Goal: Information Seeking & Learning: Check status

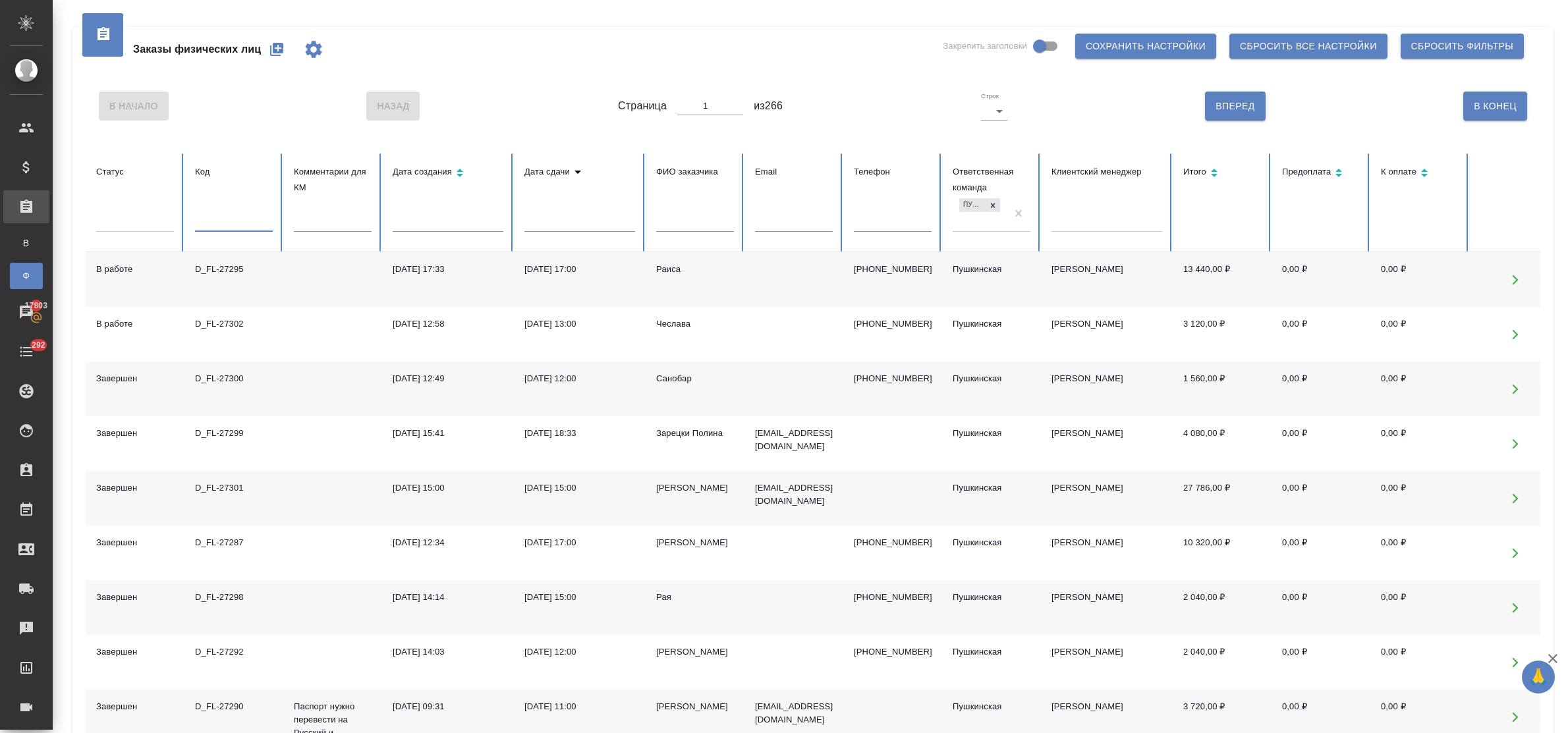
click at [224, 228] on input "text" at bounding box center [234, 222] width 78 height 18
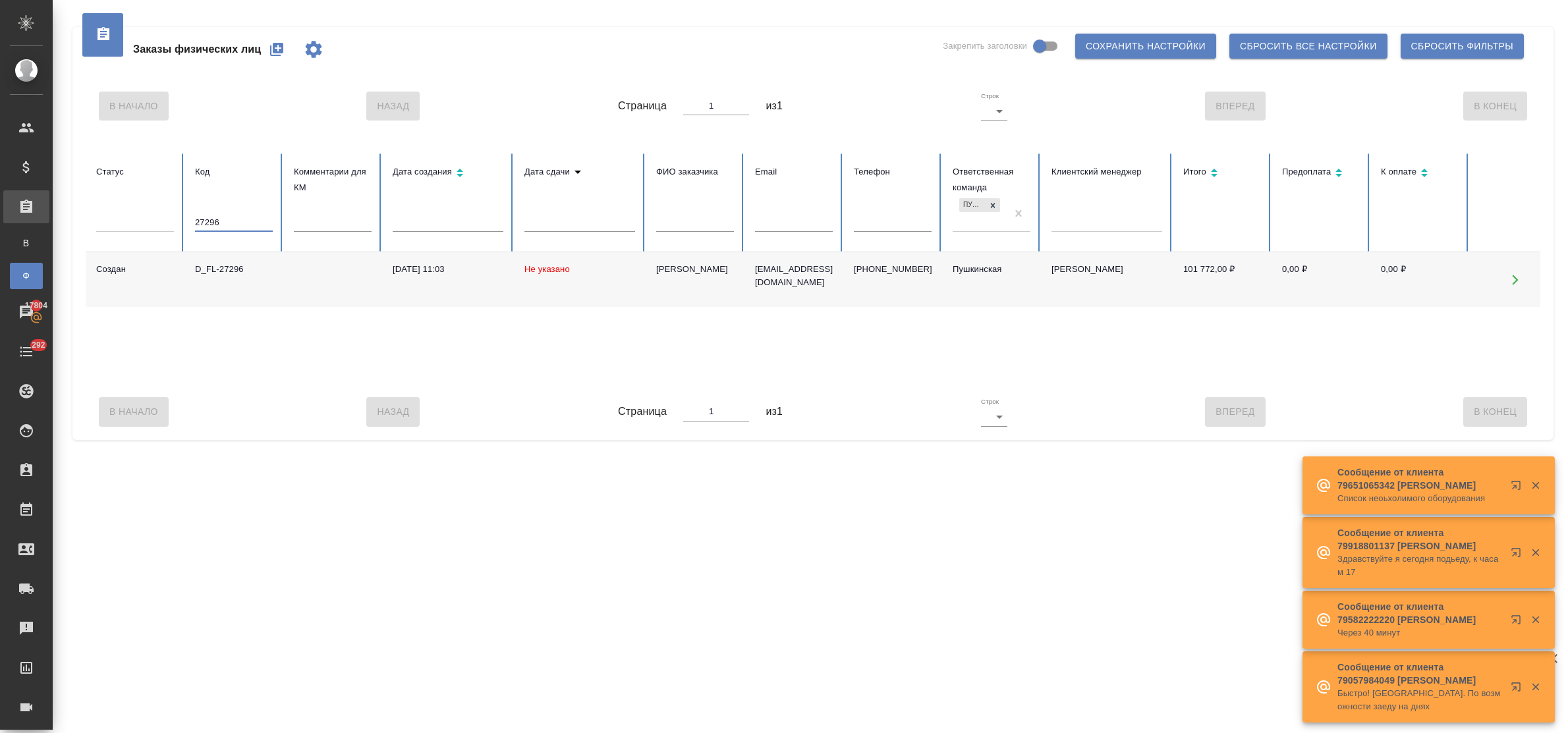
drag, startPoint x: 232, startPoint y: 222, endPoint x: 181, endPoint y: 220, distance: 51.0
click at [181, 220] on tr "Статус Код 27296 Комментарии для КМ Дата создания Дата сдачи ФИО заказчика Emai…" at bounding box center [827, 203] width 1483 height 99
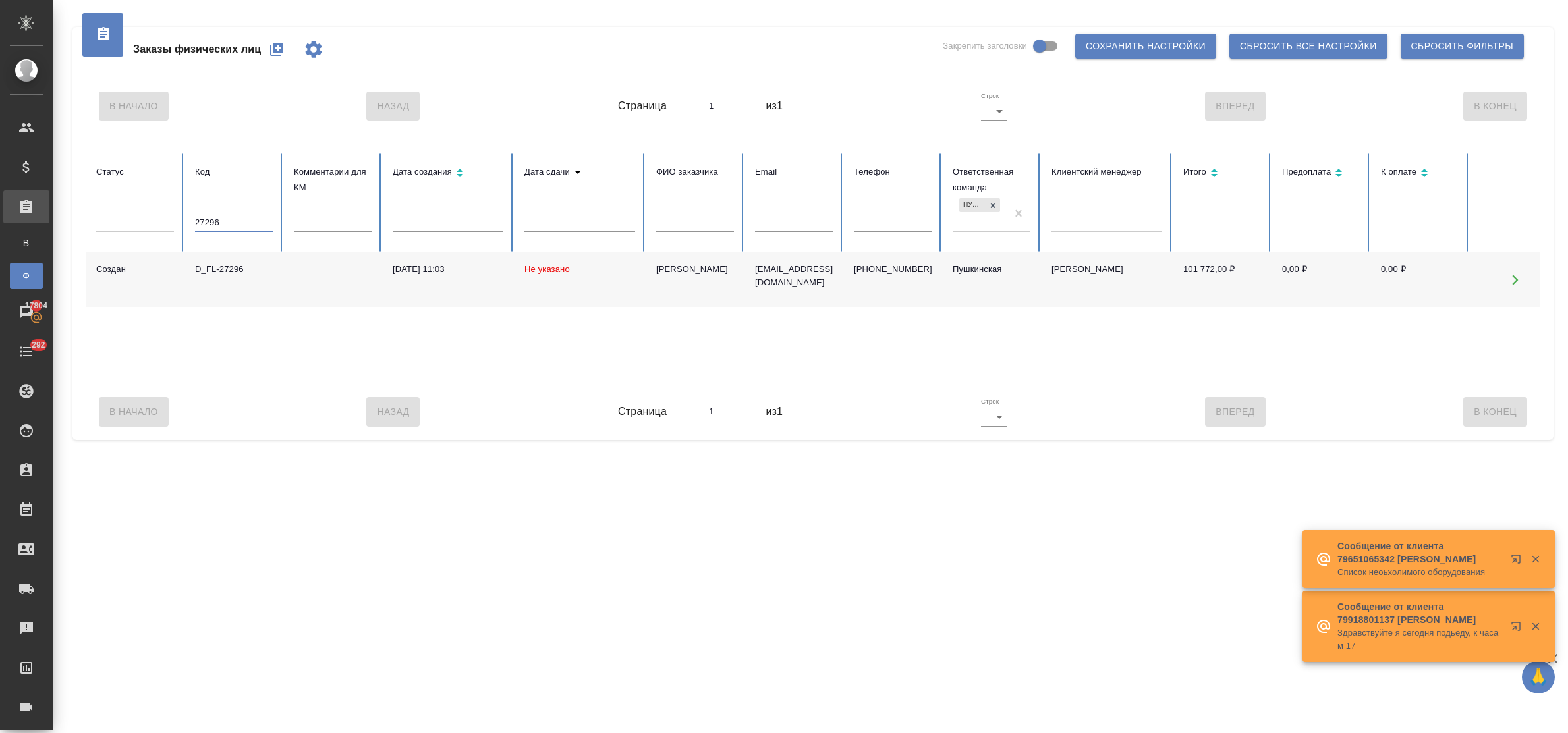
click at [222, 218] on input "27296" at bounding box center [234, 222] width 78 height 18
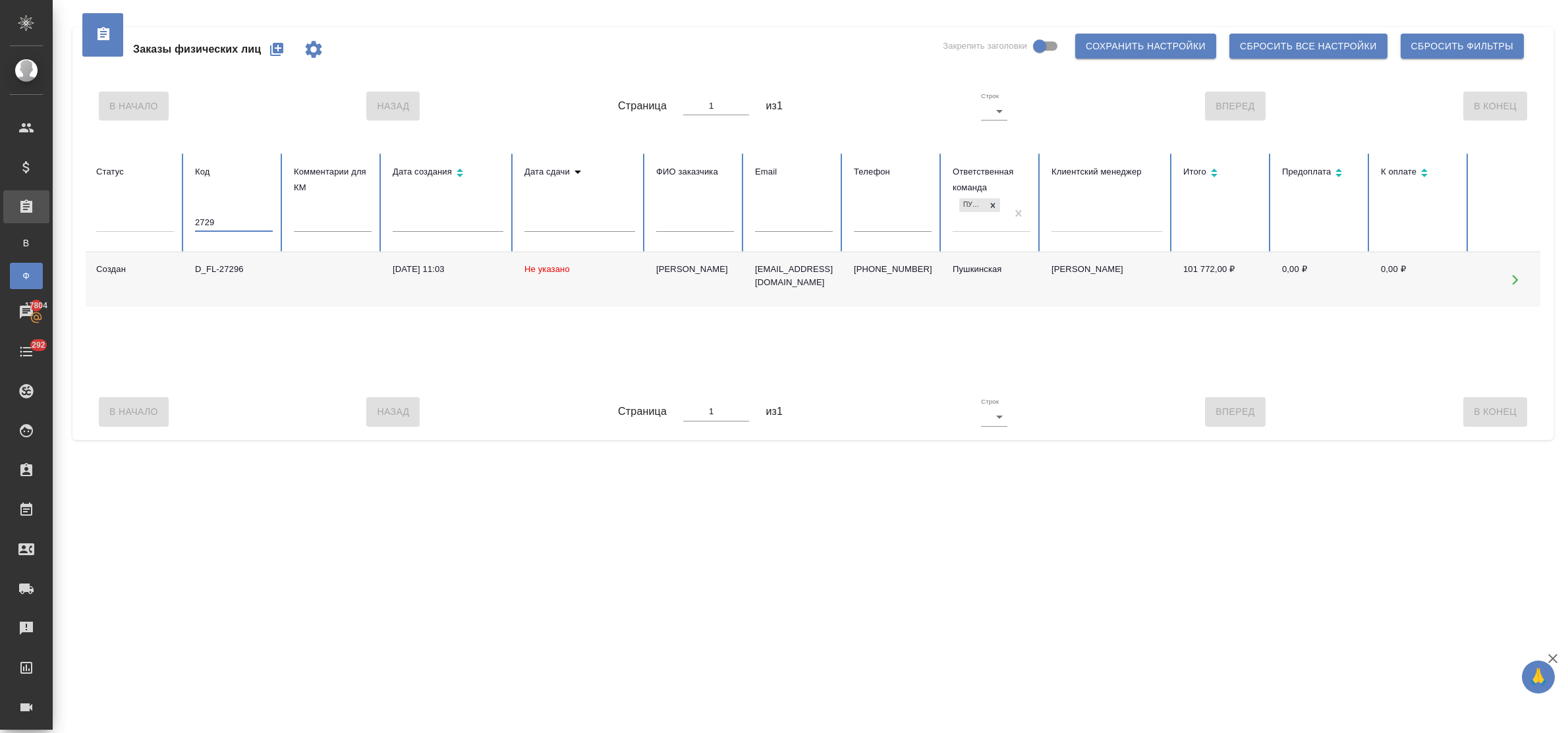
type input "27293"
drag, startPoint x: 226, startPoint y: 221, endPoint x: 177, endPoint y: 218, distance: 49.1
click at [177, 218] on tr "Статус Код 27293 Комментарии для КМ Дата создания Дата сдачи ФИО заказчика Emai…" at bounding box center [827, 203] width 1483 height 99
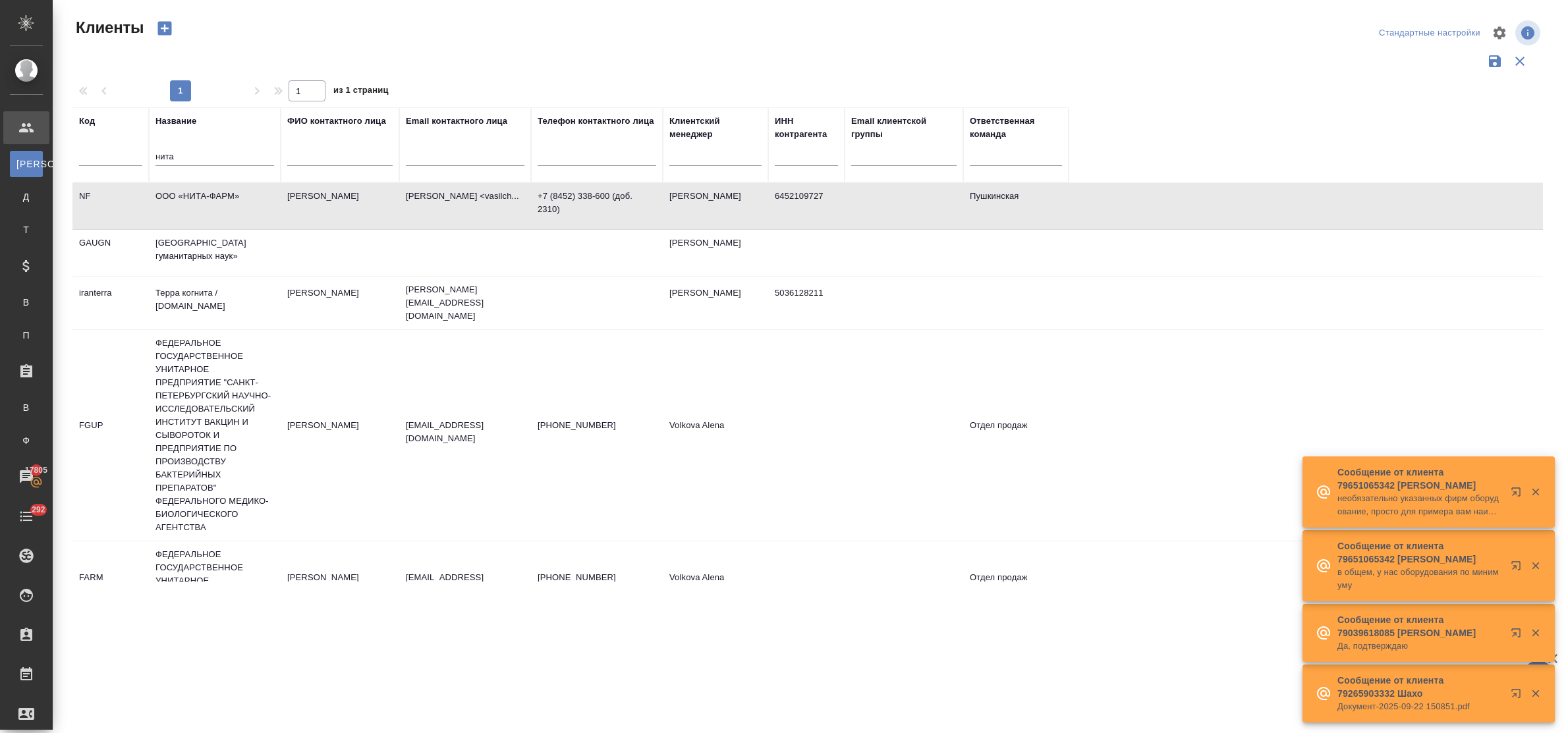
select select "RU"
drag, startPoint x: 190, startPoint y: 155, endPoint x: 123, endPoint y: 158, distance: 67.1
click at [123, 158] on tr "Код Название нита ФИО контактного лица Email контактного лица Телефон контактно…" at bounding box center [571, 145] width 996 height 75
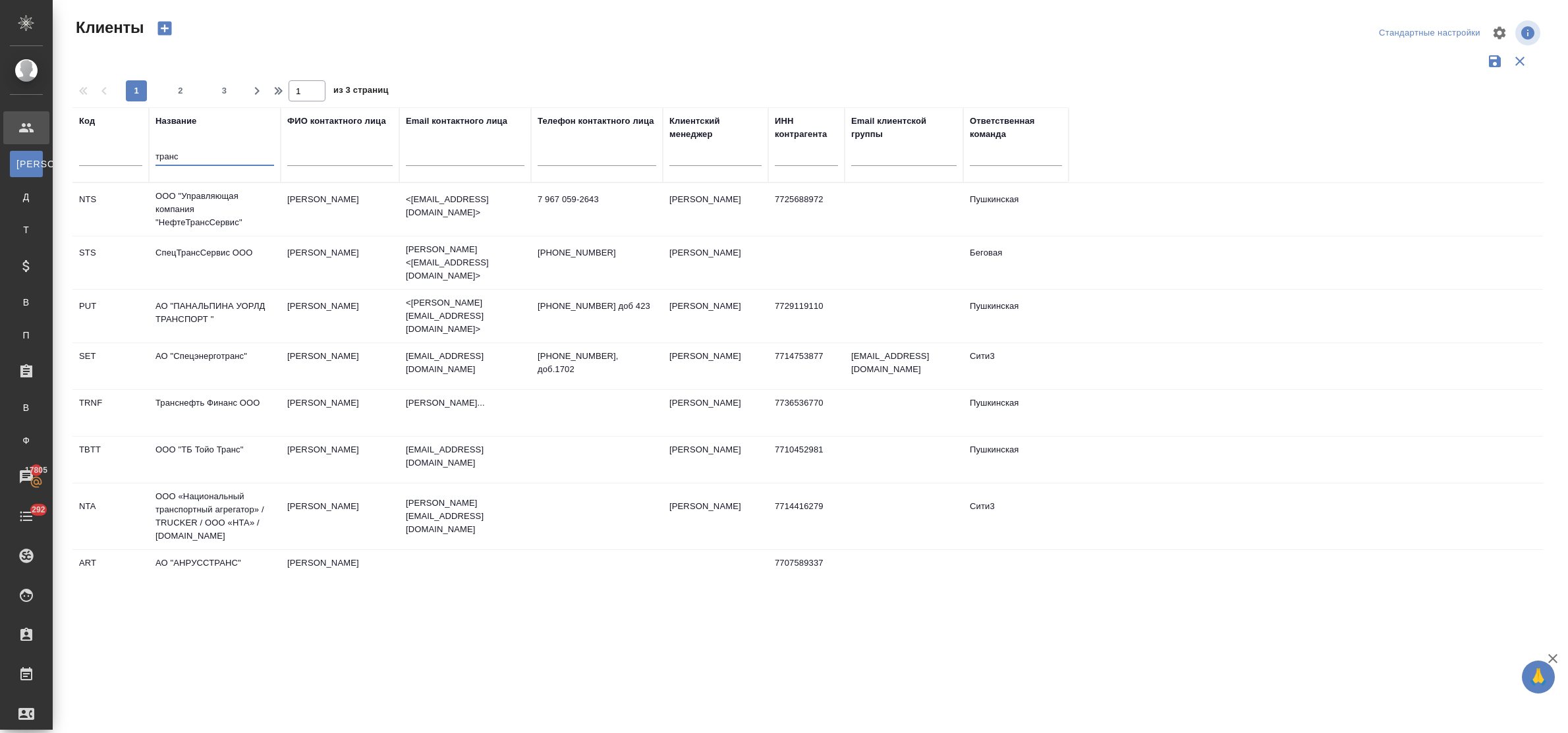
type input "транс"
click at [207, 390] on td "Транснефть Финанс ООО" at bounding box center [215, 413] width 132 height 47
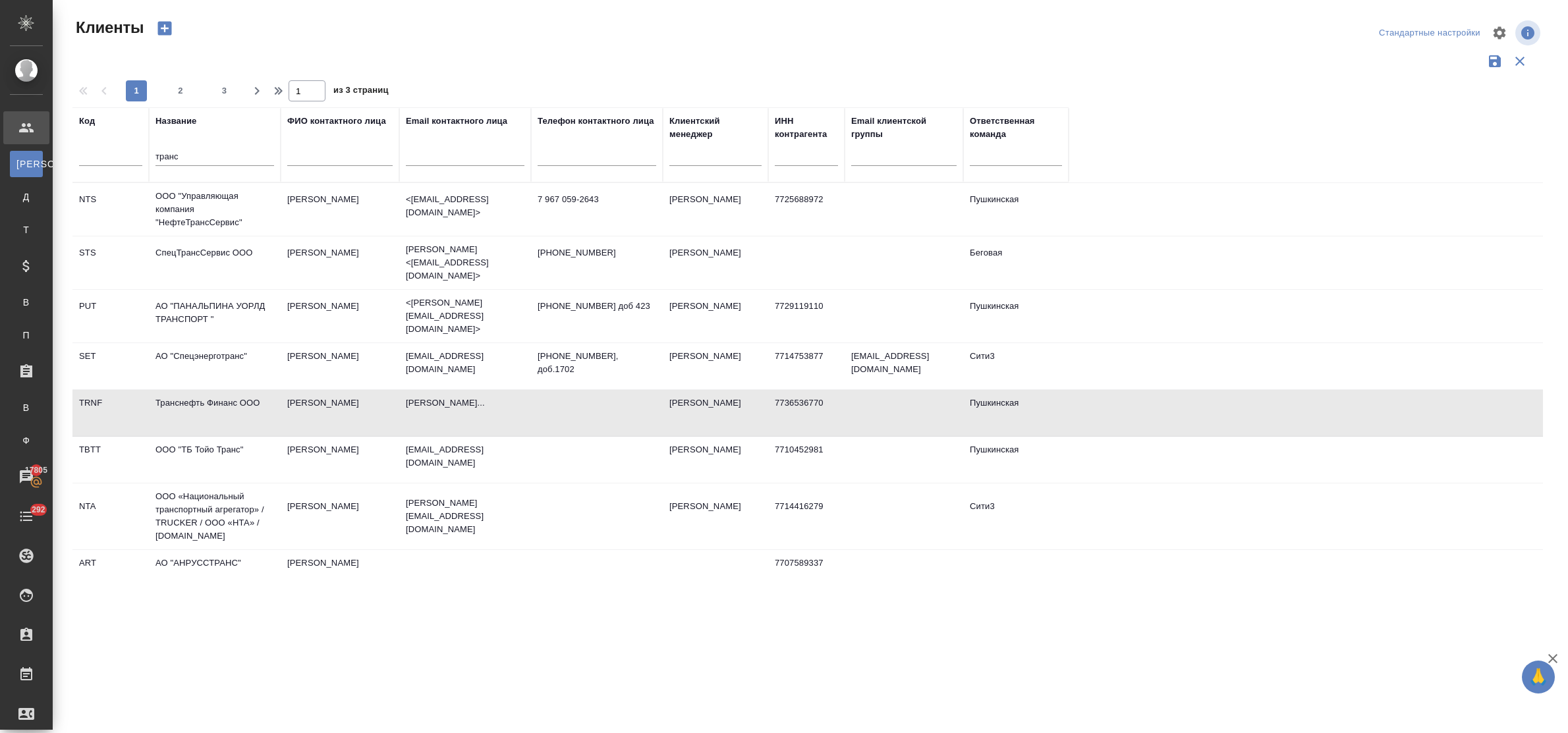
click at [207, 390] on td "Транснефть Финанс ООО" at bounding box center [215, 413] width 132 height 47
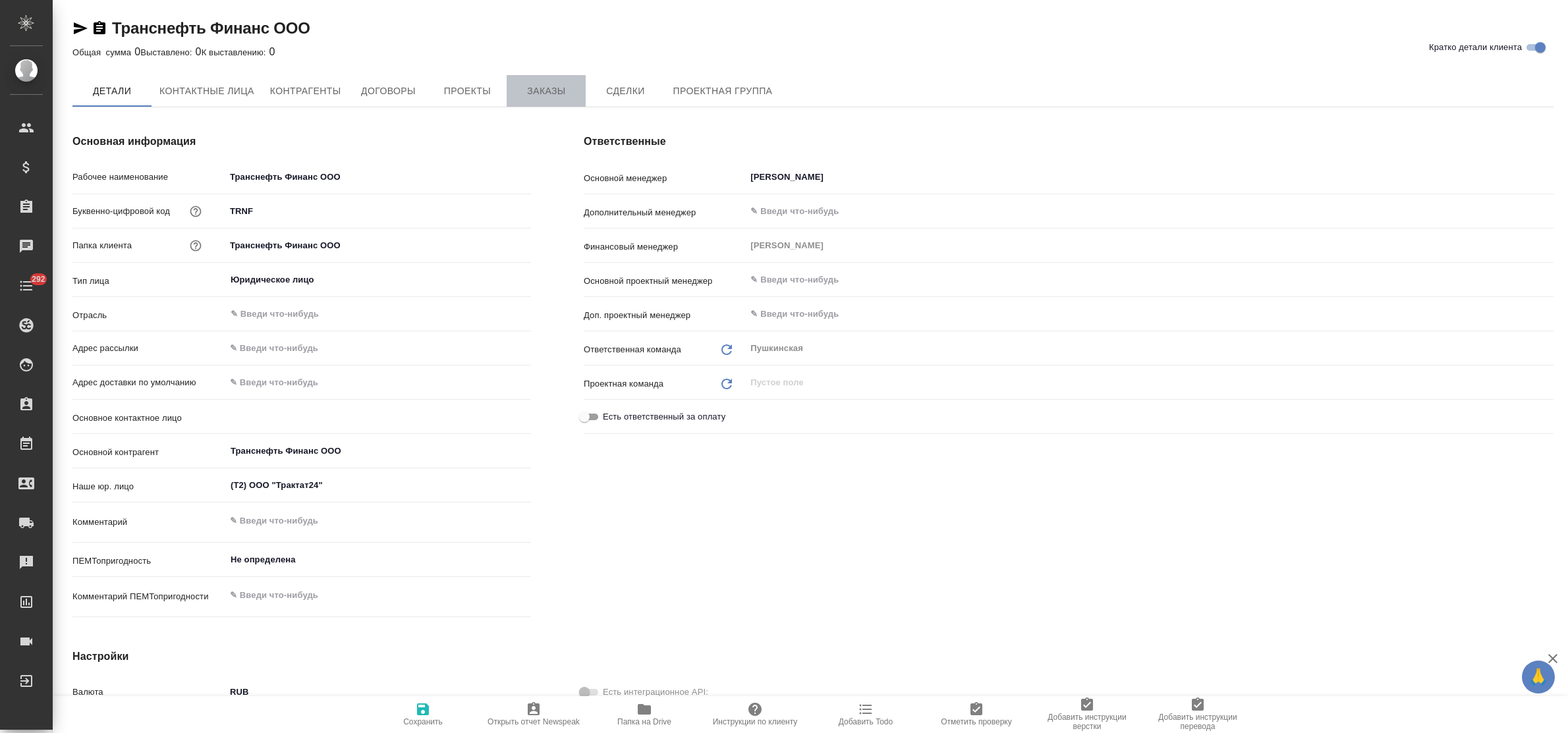
click at [542, 96] on span "Заказы" at bounding box center [546, 91] width 63 height 17
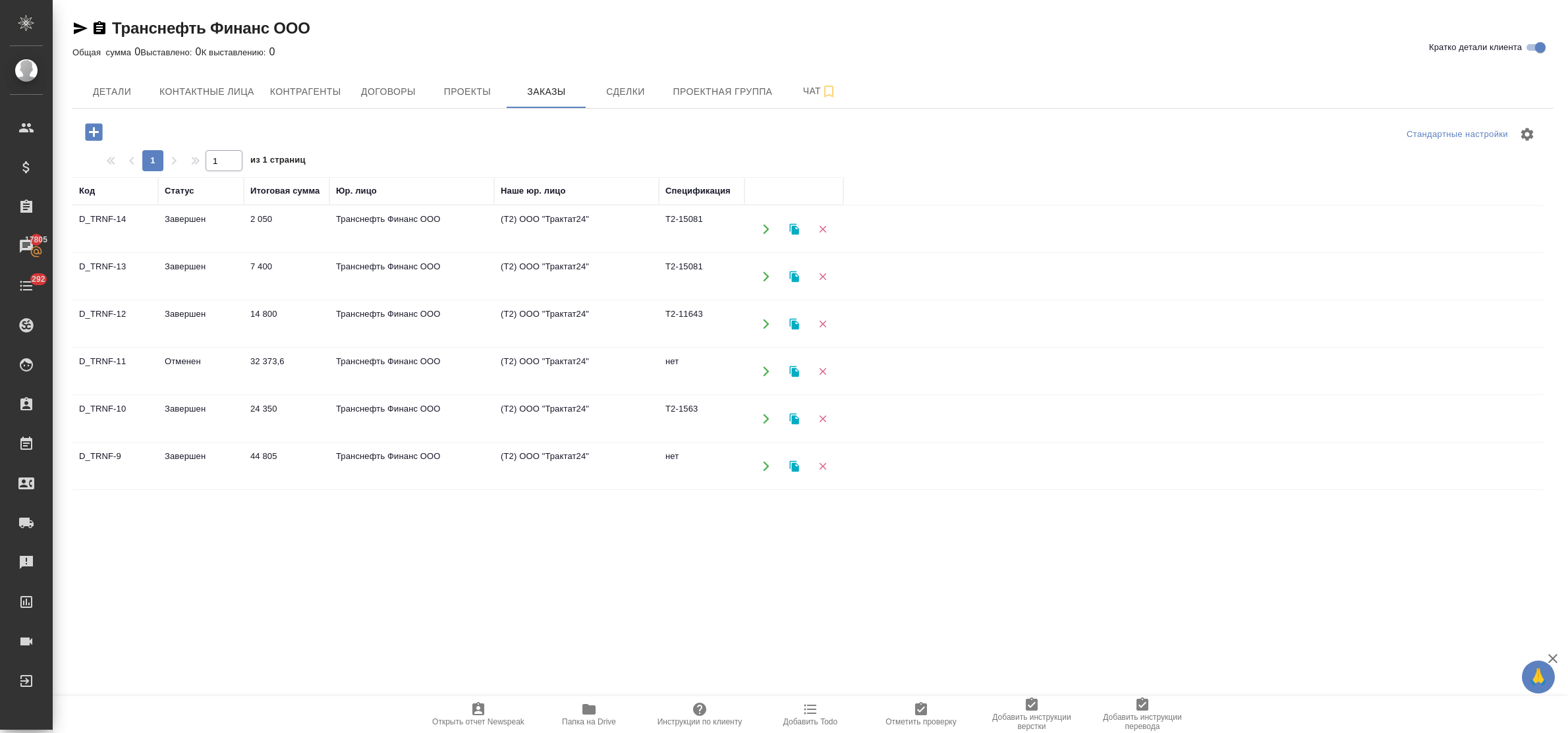
click at [387, 220] on td "Транснефть Финанс ООО" at bounding box center [412, 229] width 165 height 47
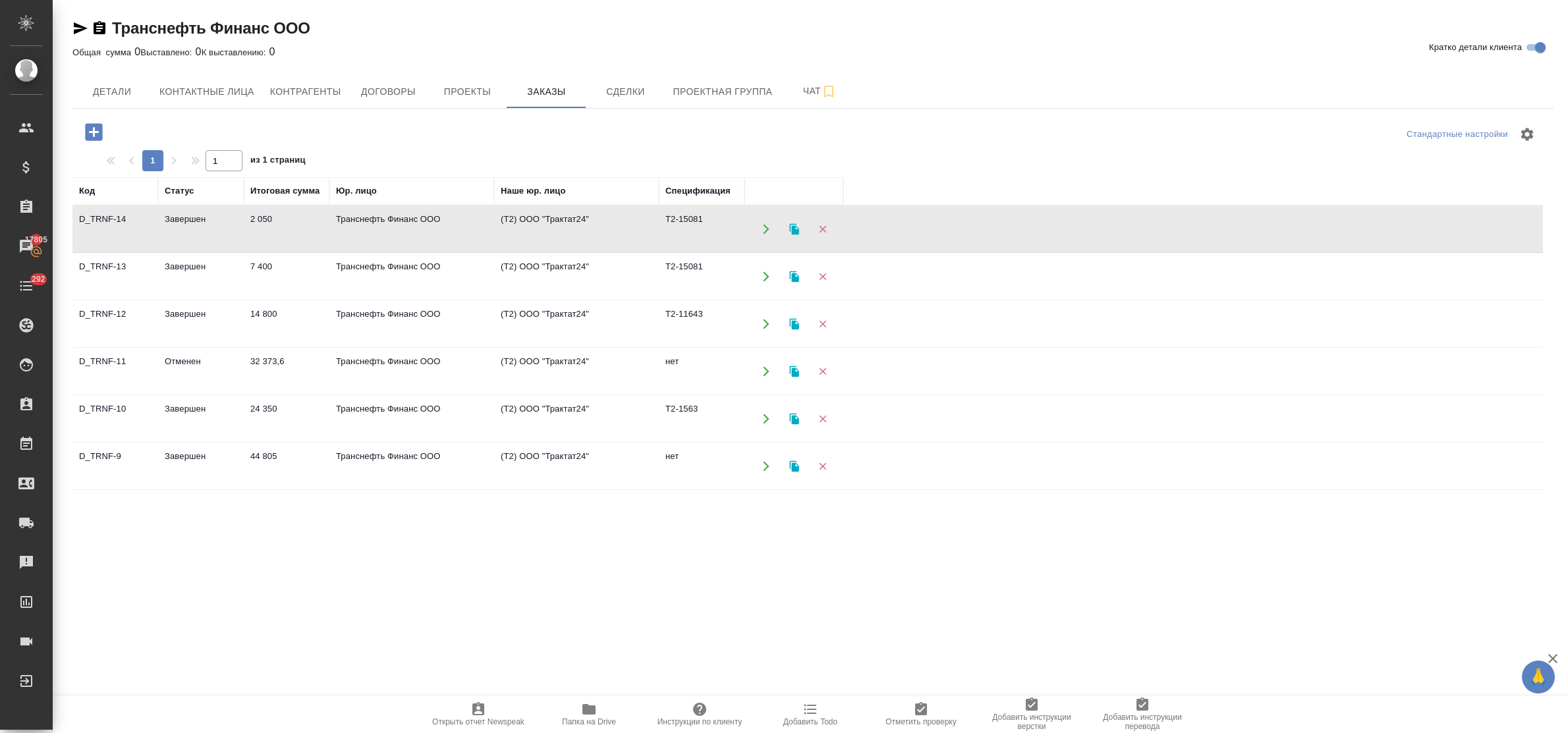
click at [387, 220] on td "Транснефть Финанс ООО" at bounding box center [412, 229] width 165 height 47
click at [356, 363] on td "Транснефть Финанс ООО" at bounding box center [412, 371] width 165 height 47
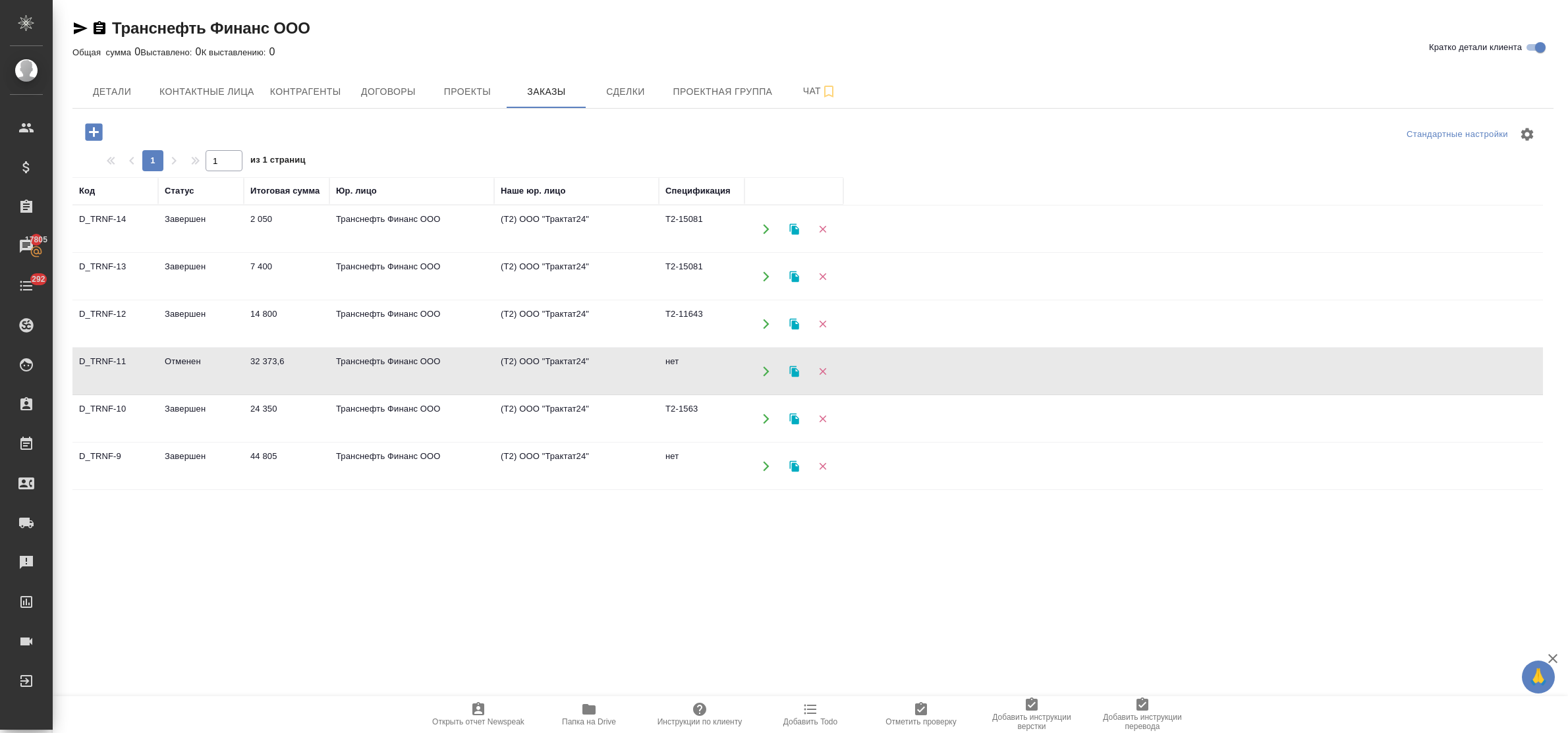
click at [356, 363] on td "Транснефть Финанс ООО" at bounding box center [412, 371] width 165 height 47
click at [264, 456] on td "44 805" at bounding box center [287, 466] width 86 height 47
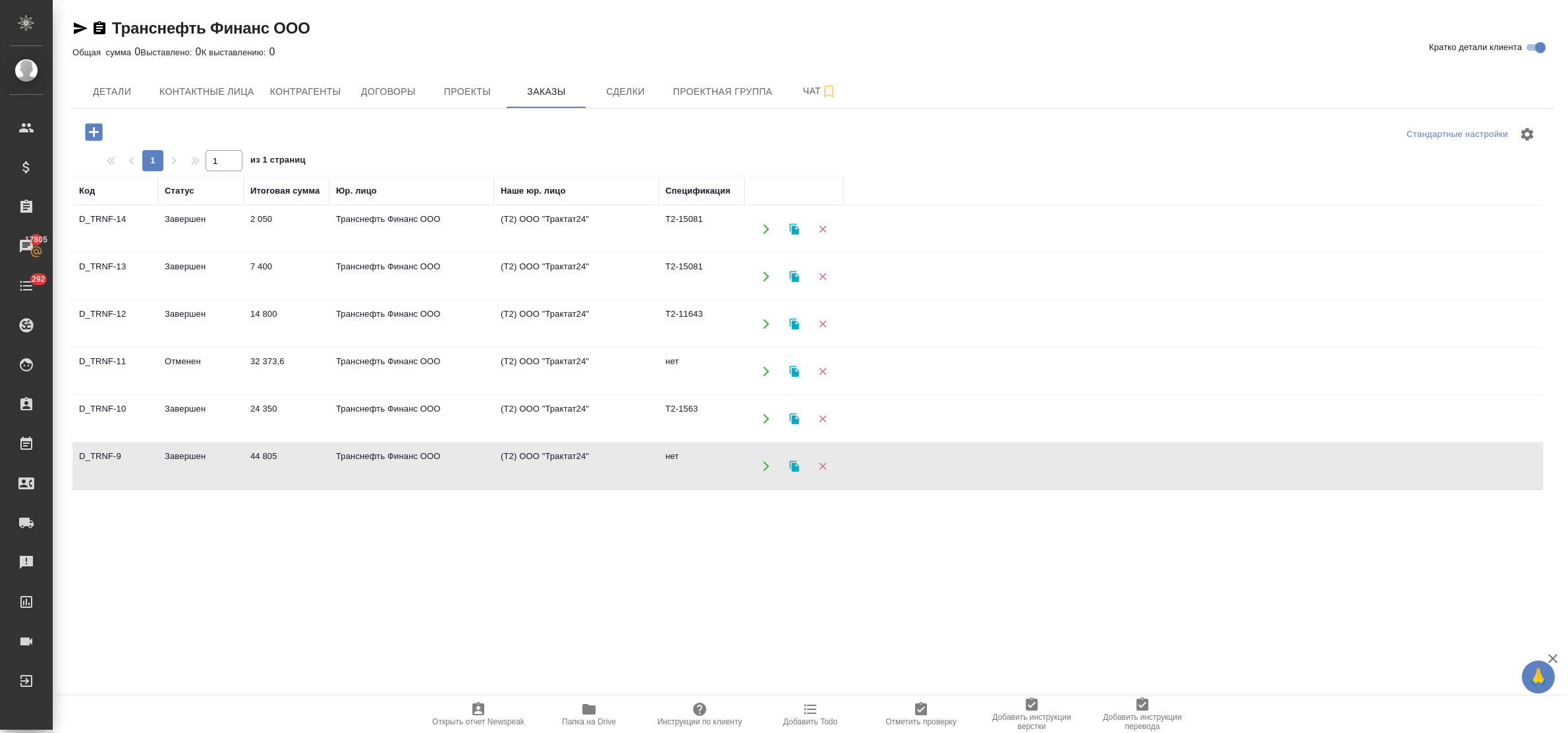
click at [264, 456] on td "44 805" at bounding box center [287, 466] width 86 height 47
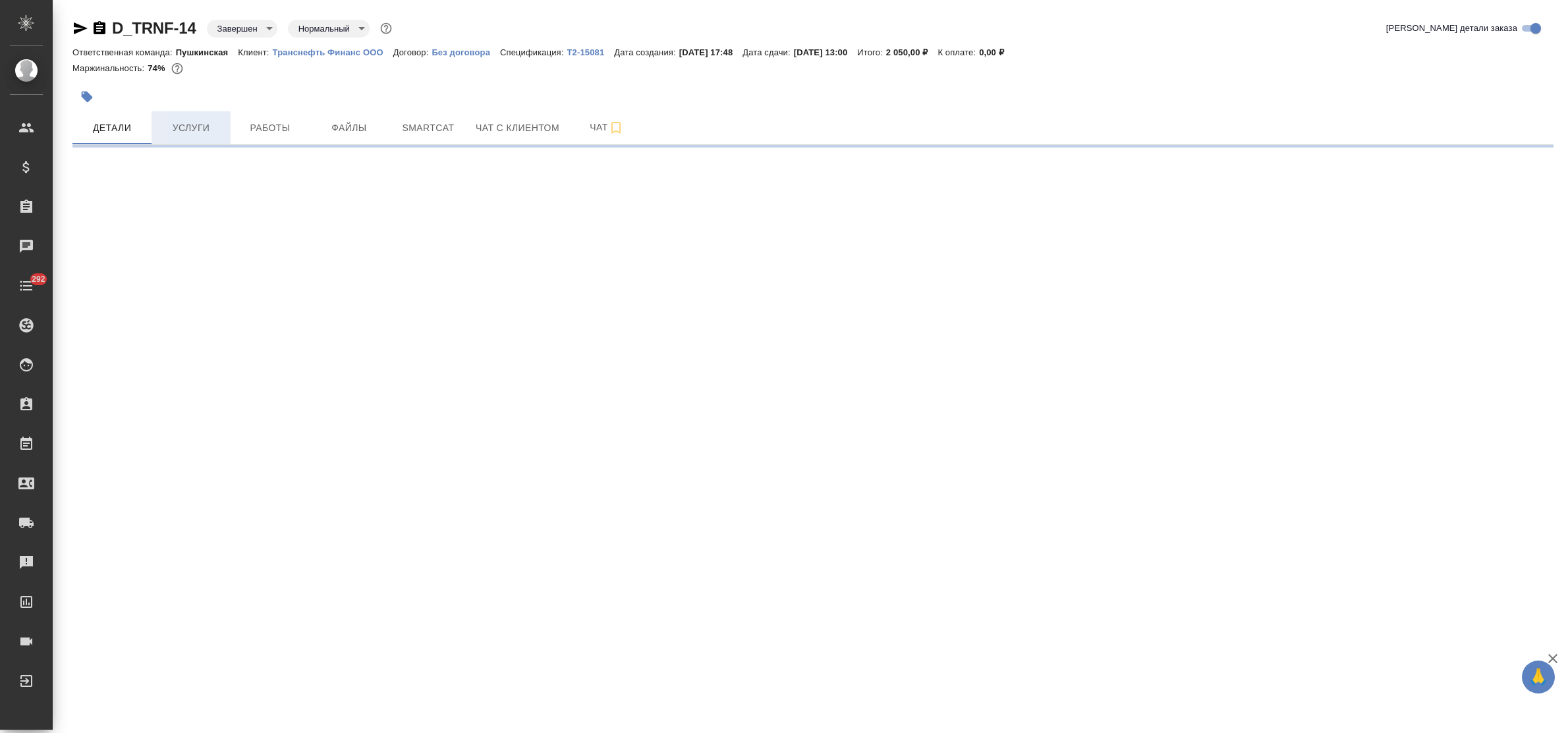
select select "RU"
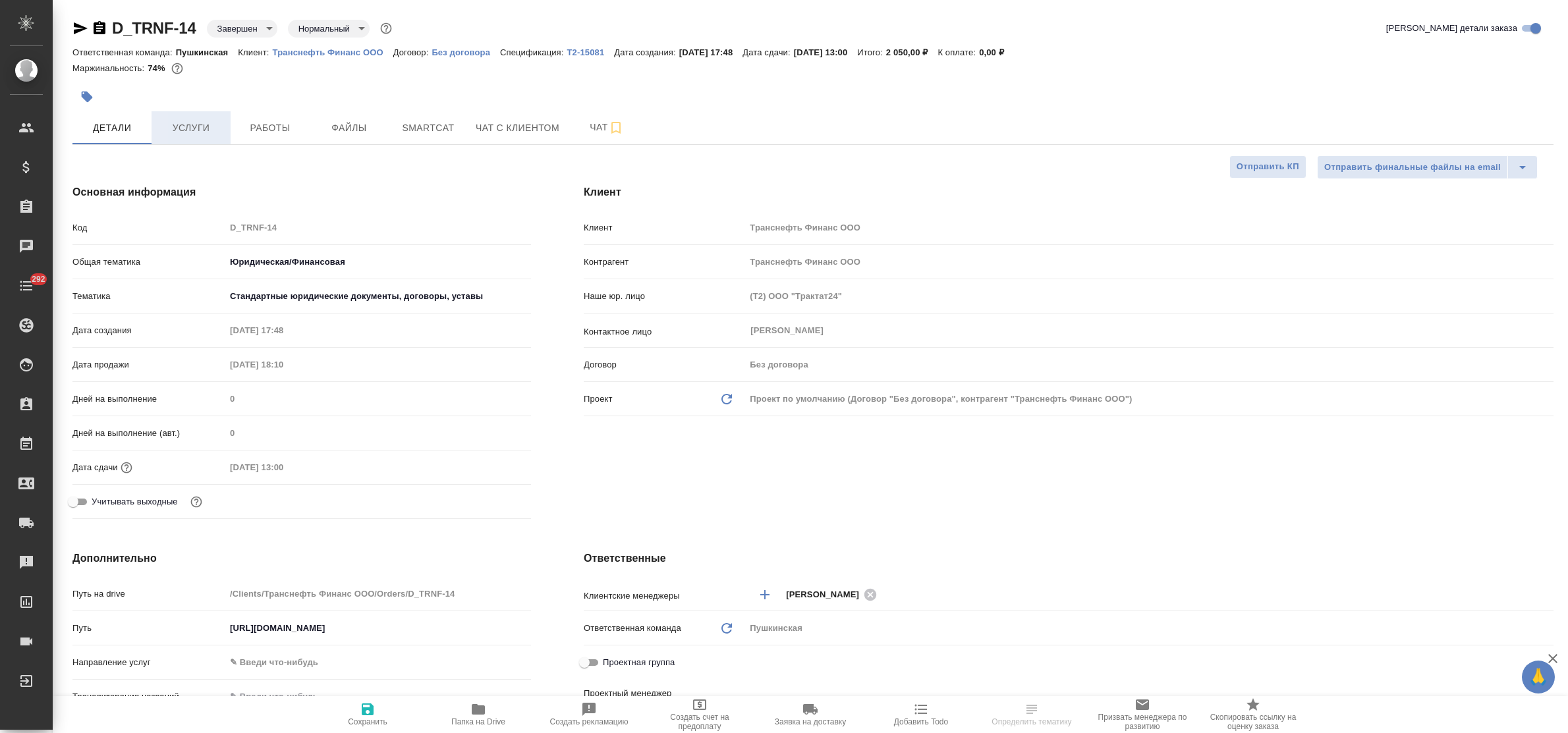
type textarea "x"
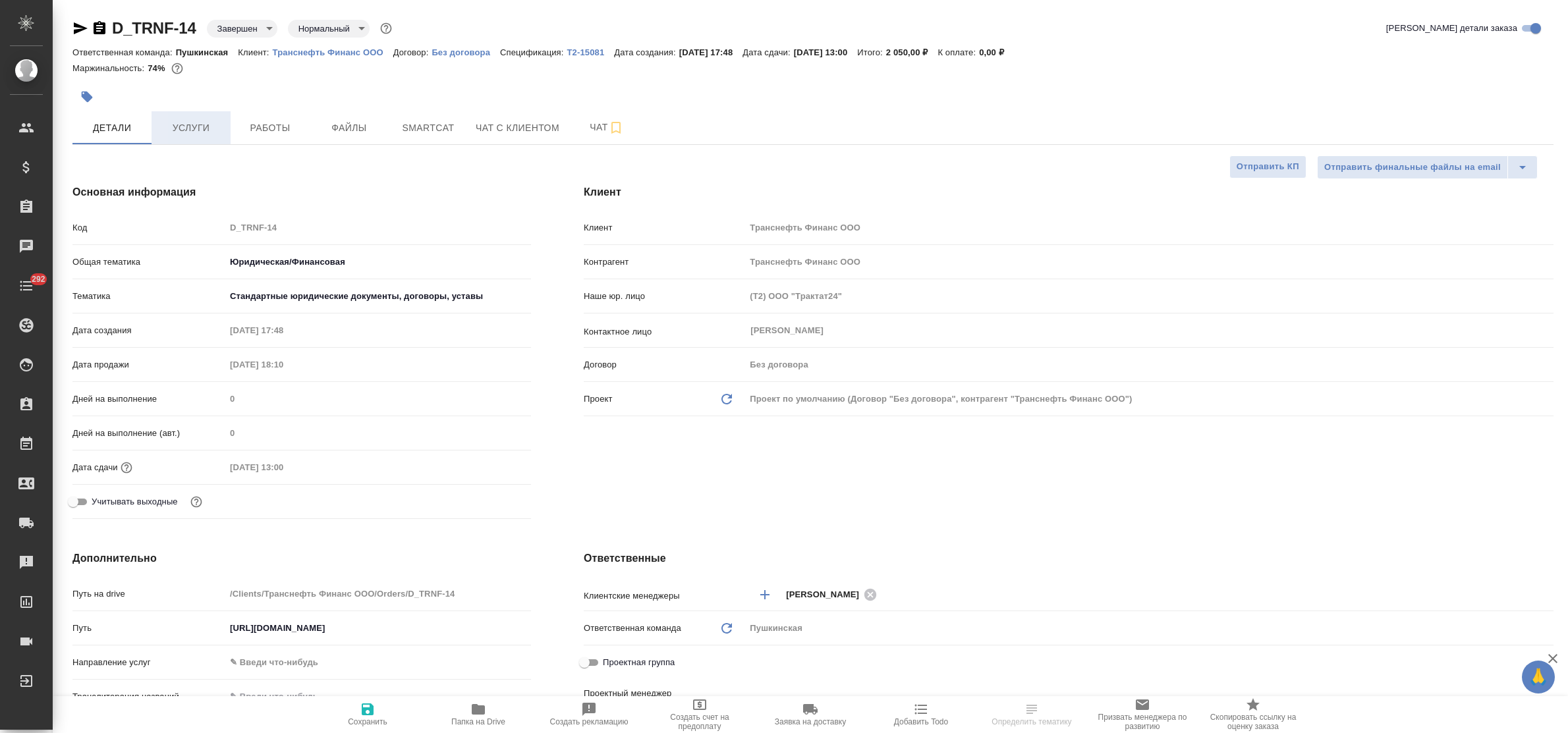
type textarea "x"
click at [183, 131] on span "Услуги" at bounding box center [191, 128] width 63 height 17
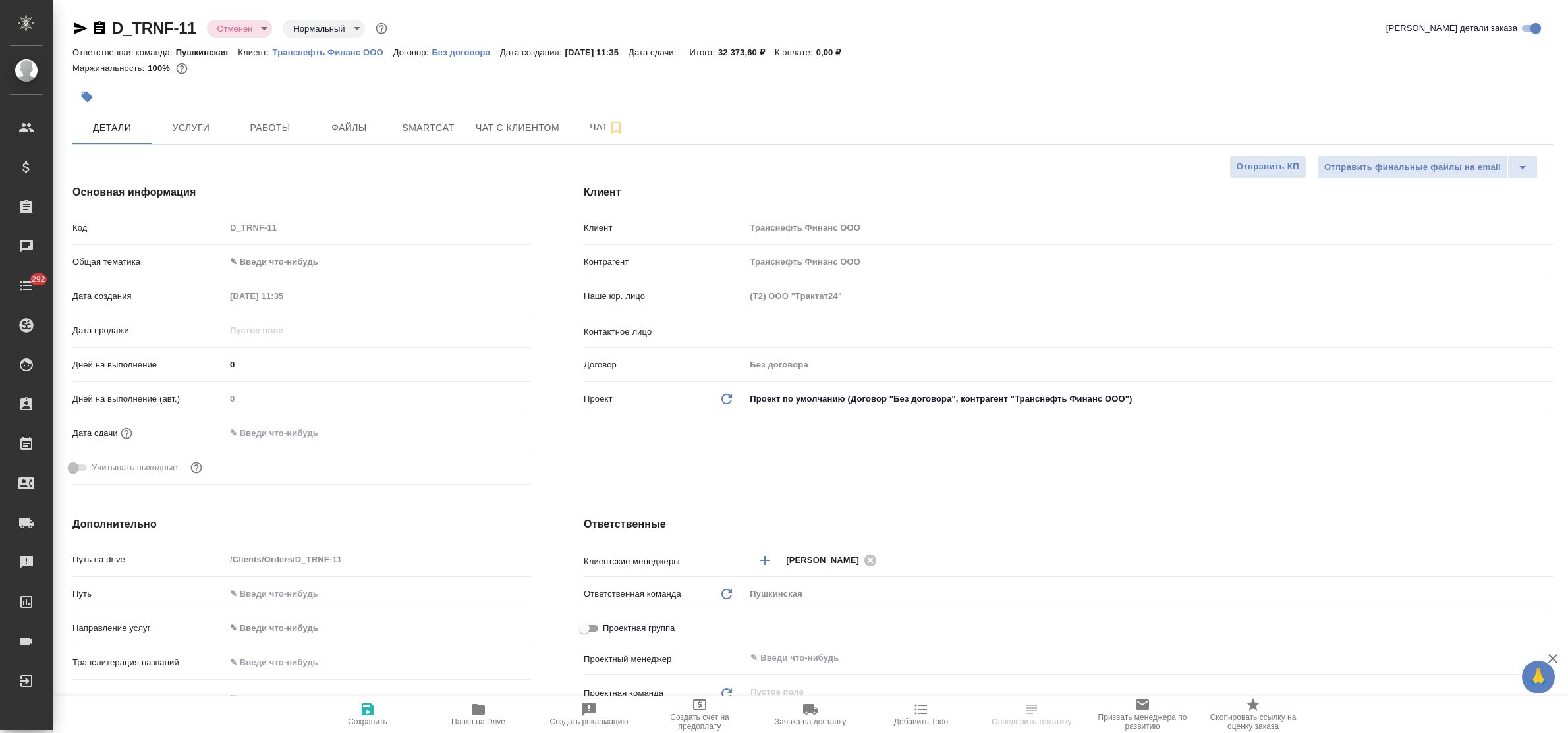
select select "RU"
click at [203, 118] on button "Услуги" at bounding box center [191, 127] width 79 height 32
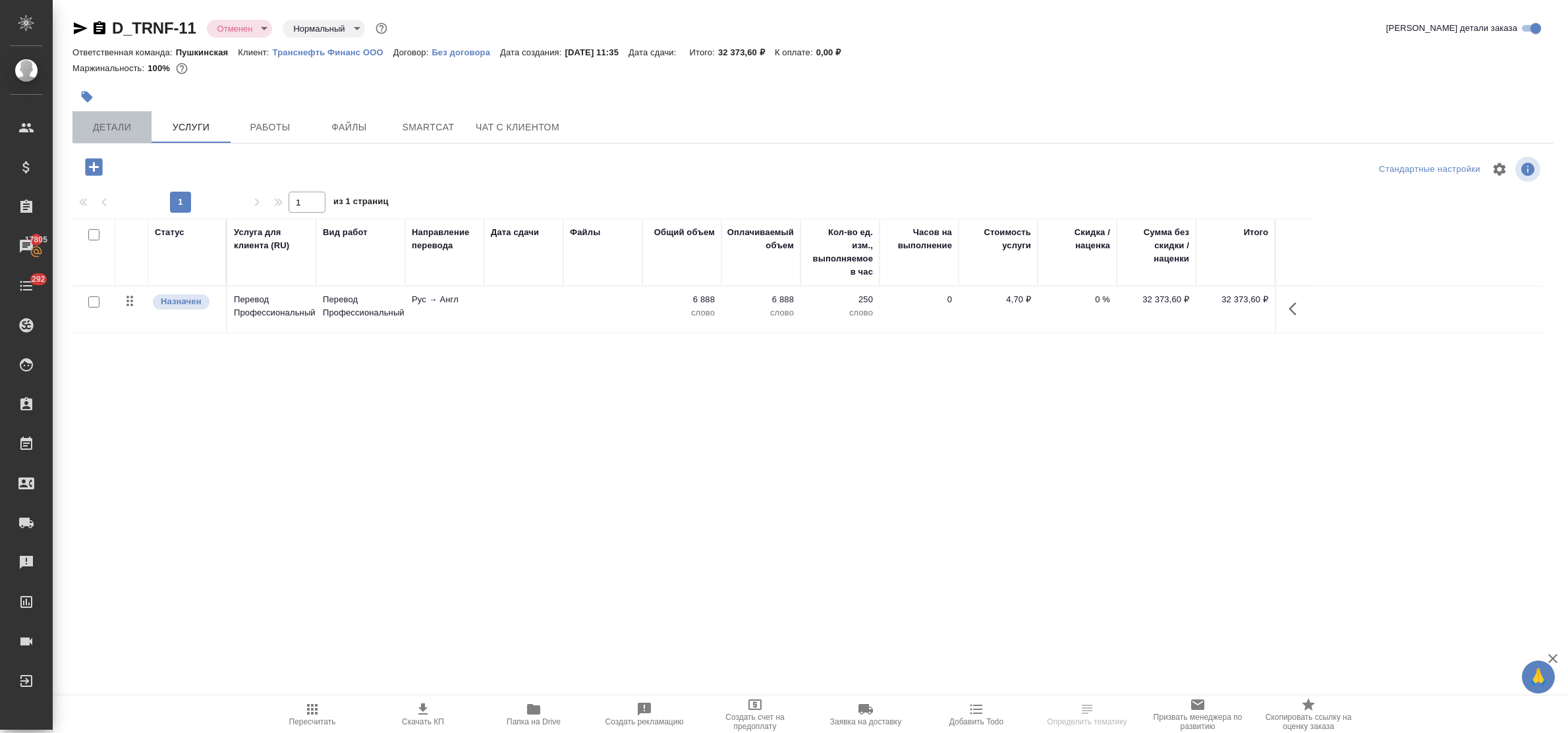
click at [107, 126] on span "Детали" at bounding box center [112, 127] width 63 height 17
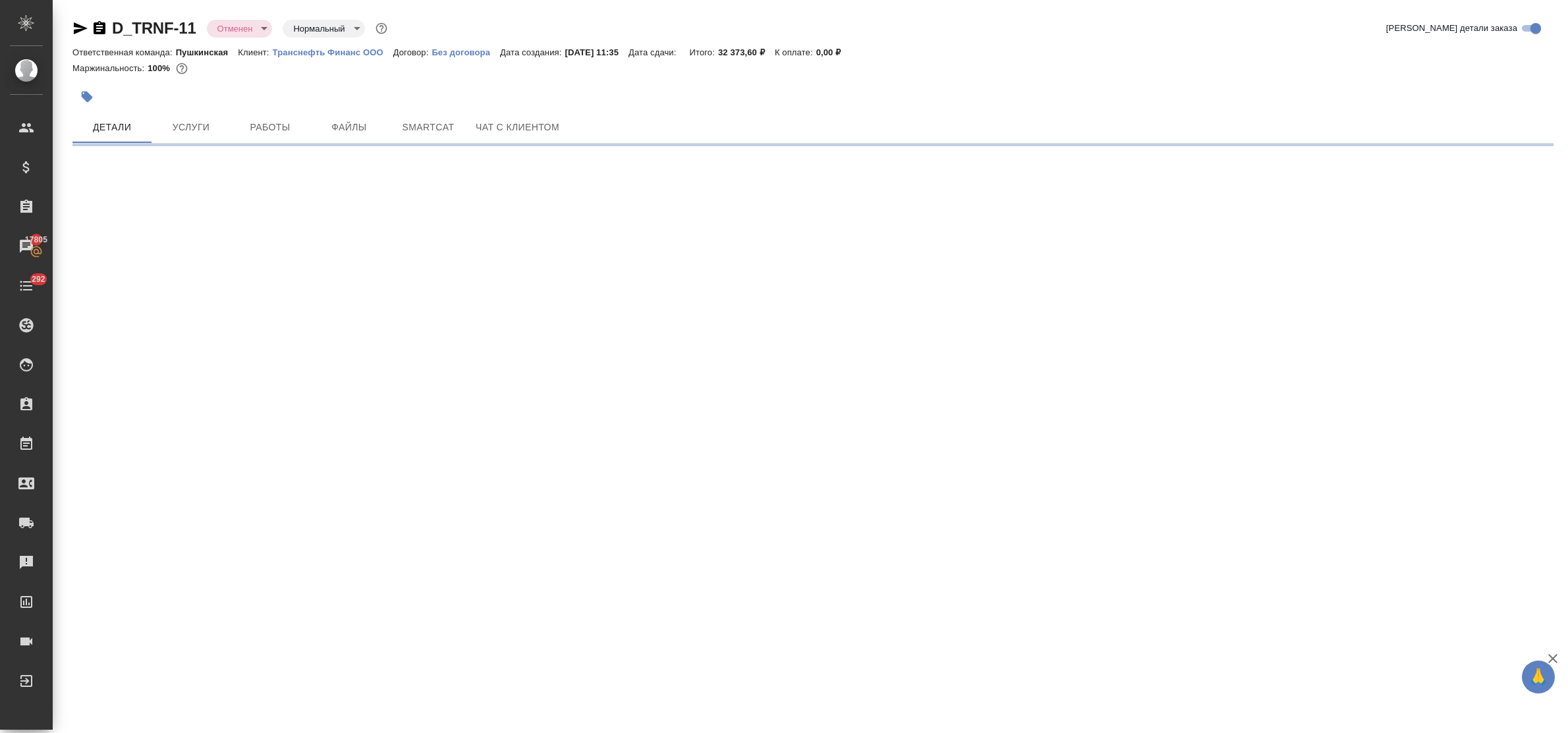
select select "RU"
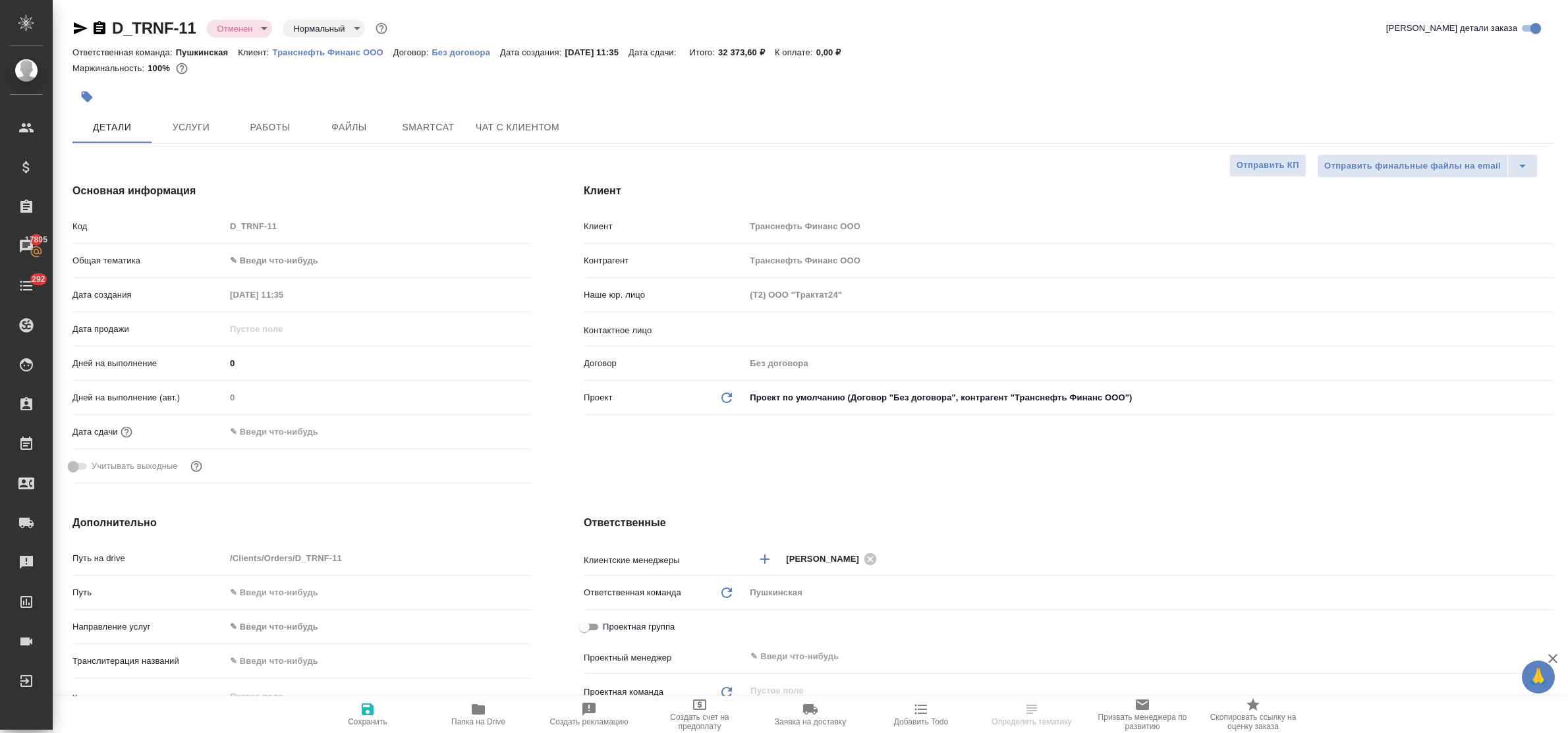
type textarea "x"
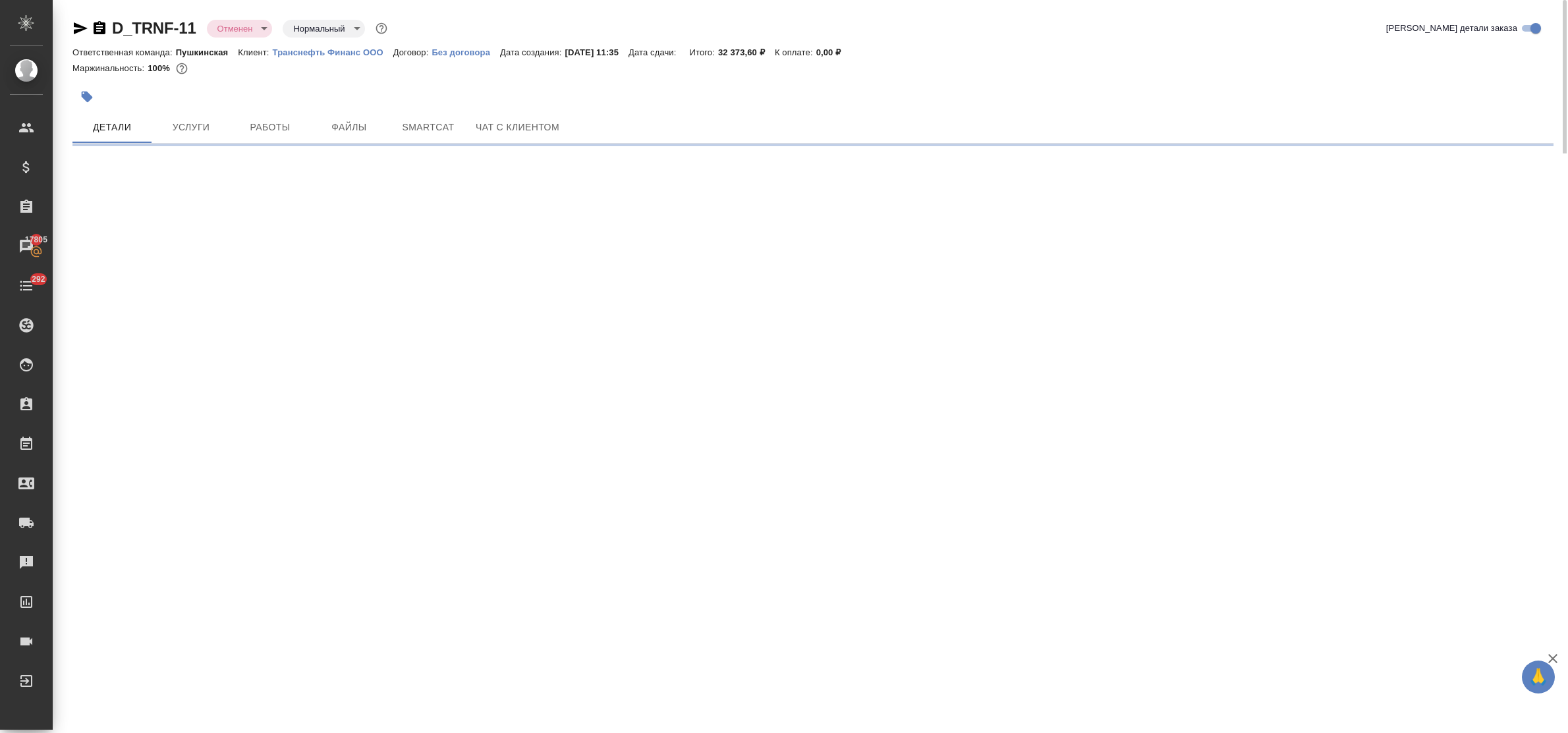
select select "RU"
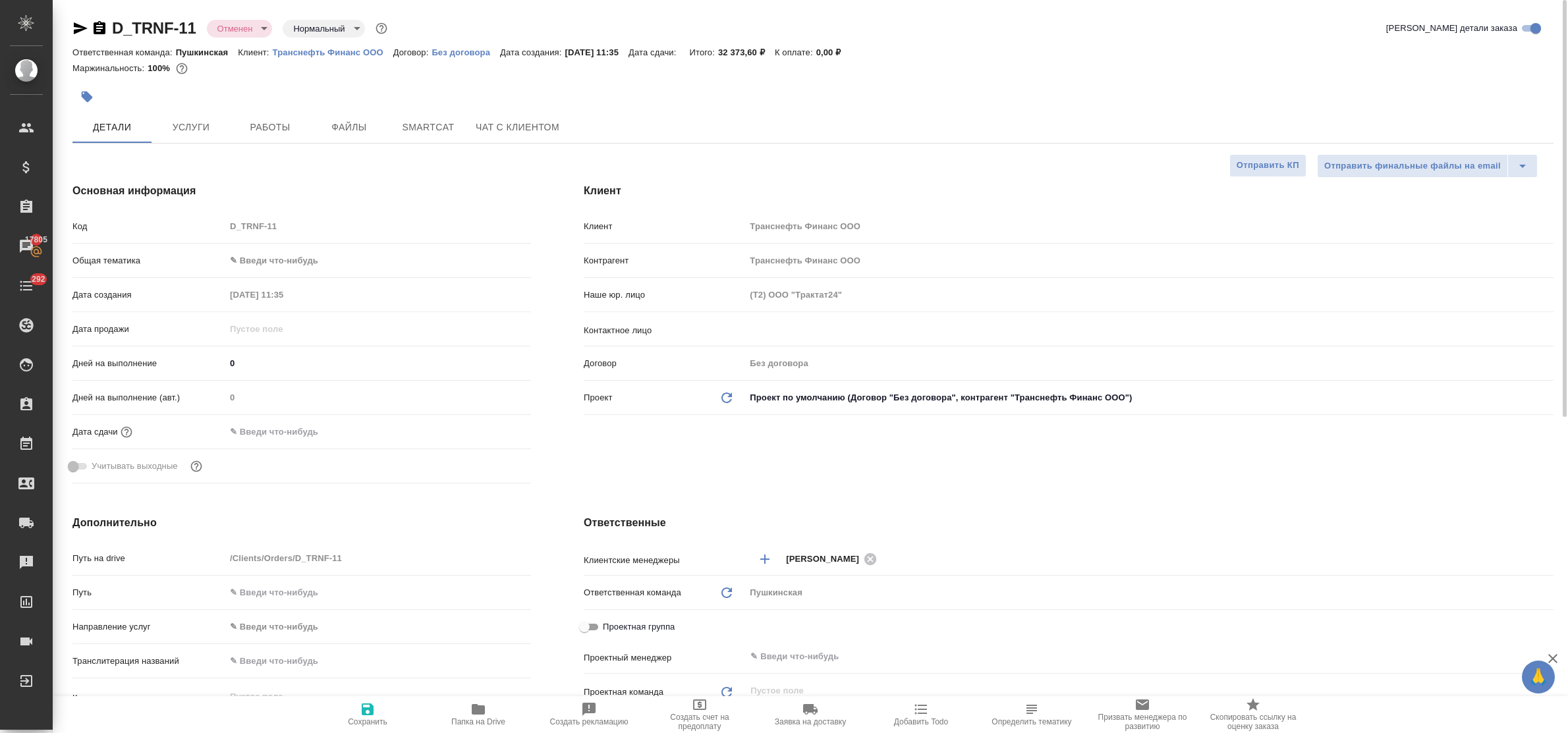
type textarea "x"
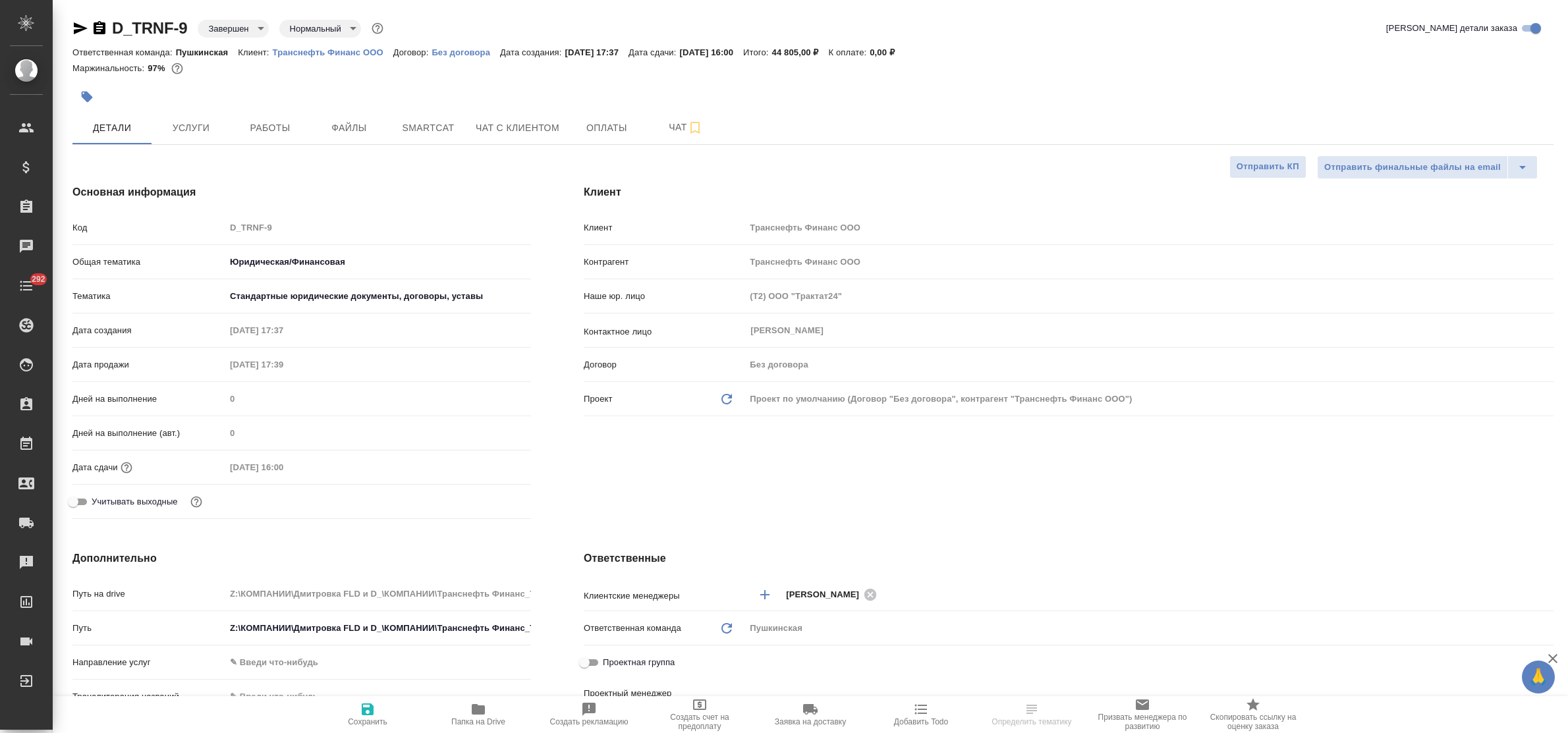
select select "RU"
click at [608, 126] on span "Оплаты" at bounding box center [607, 127] width 63 height 17
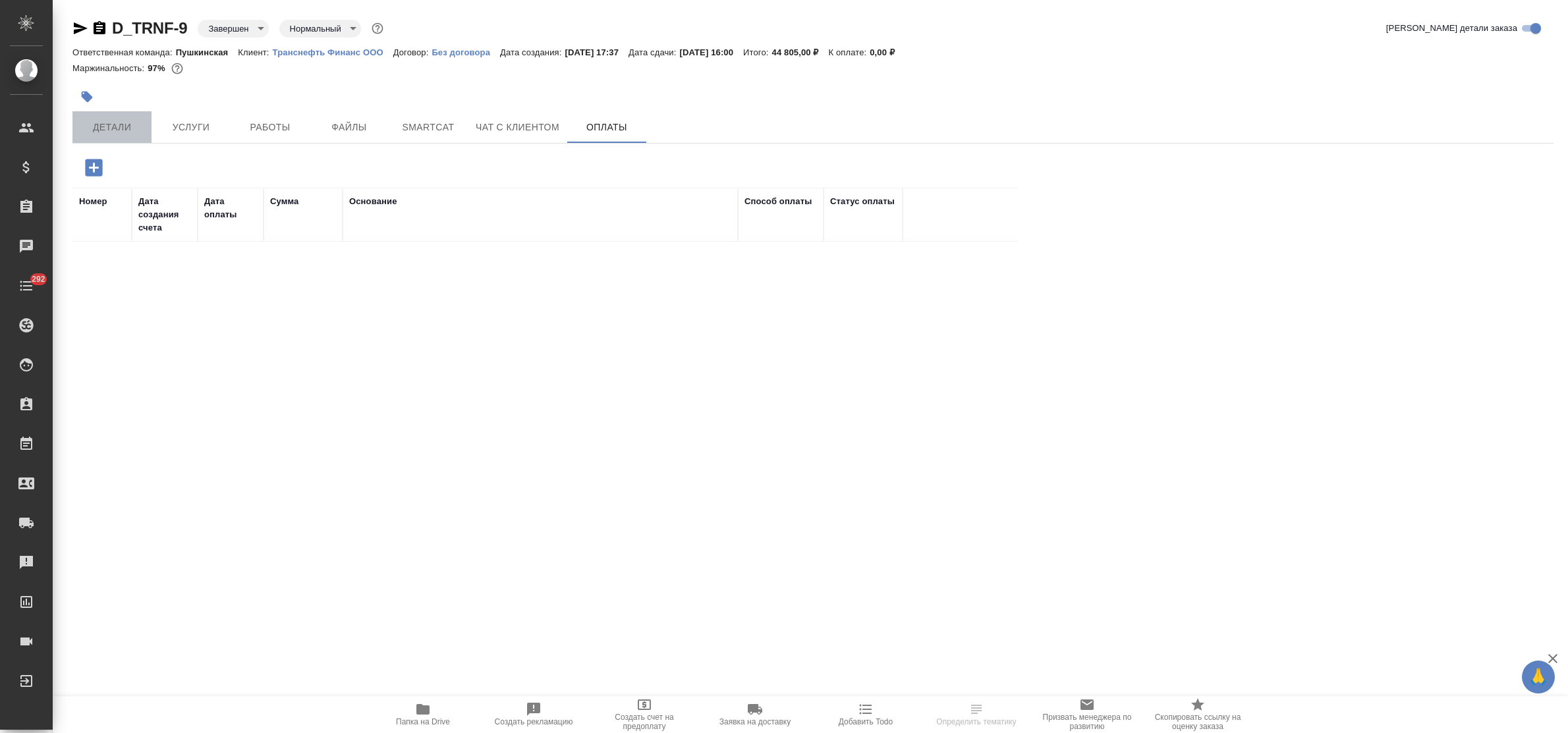
click at [97, 119] on span "Детали" at bounding box center [112, 127] width 63 height 17
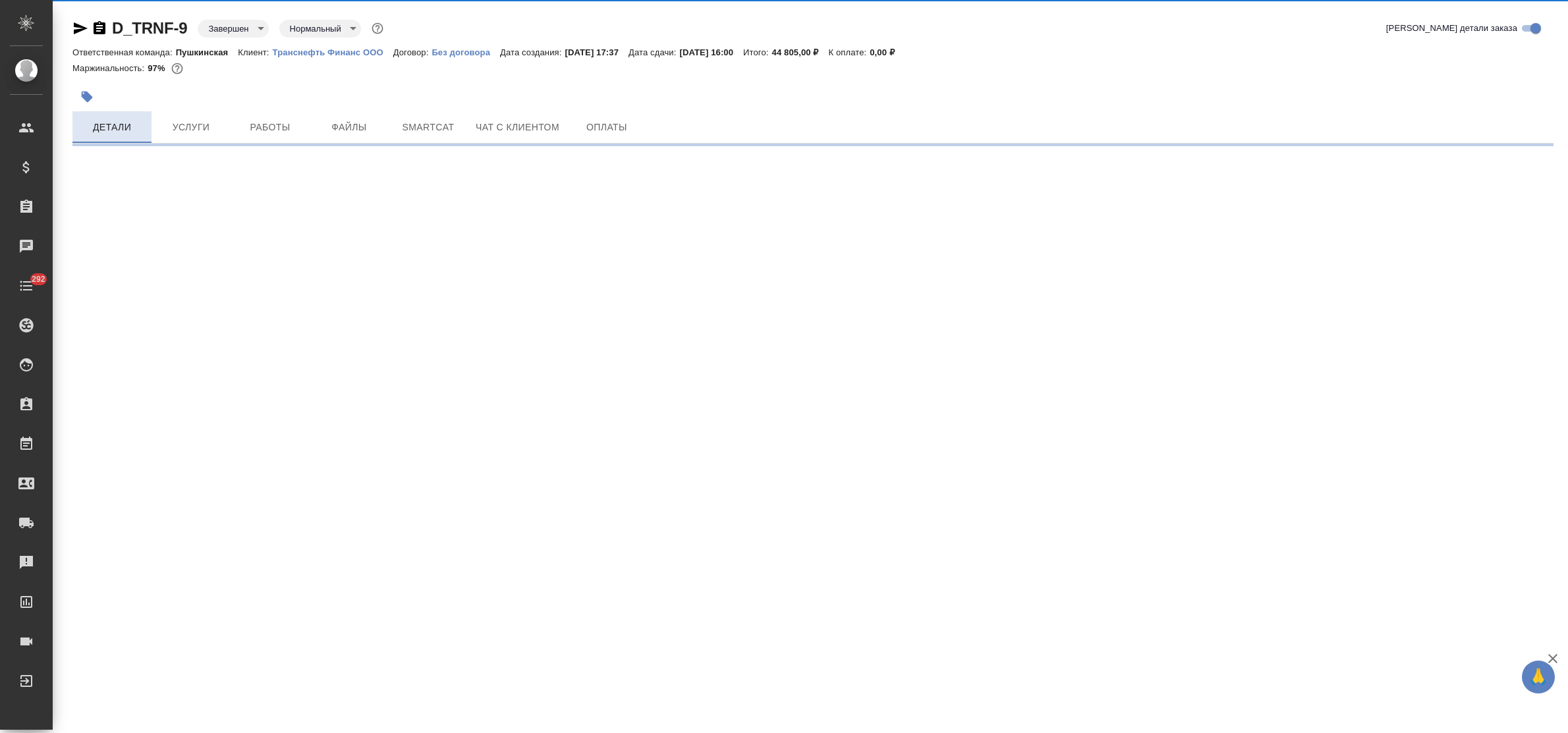
select select "RU"
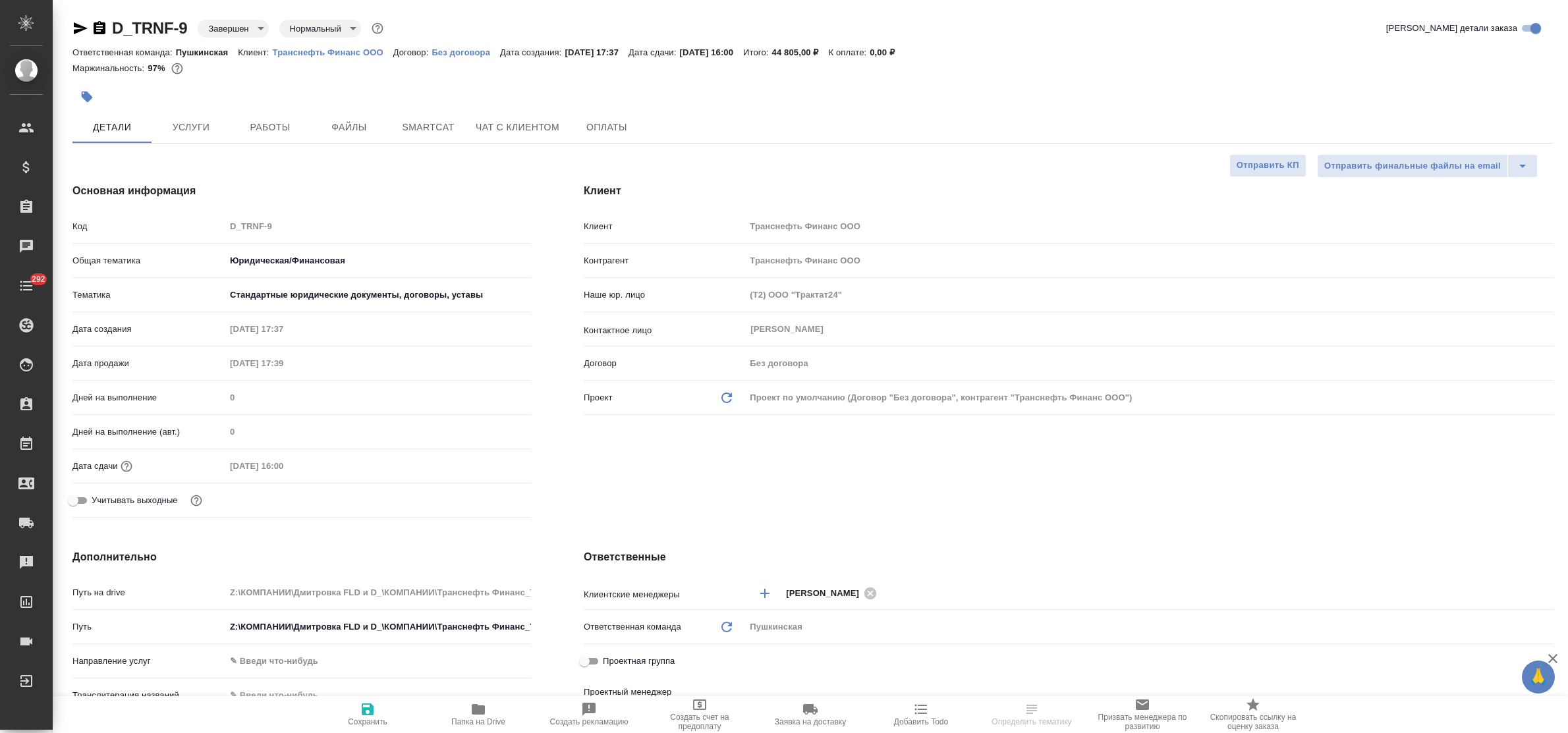
type textarea "x"
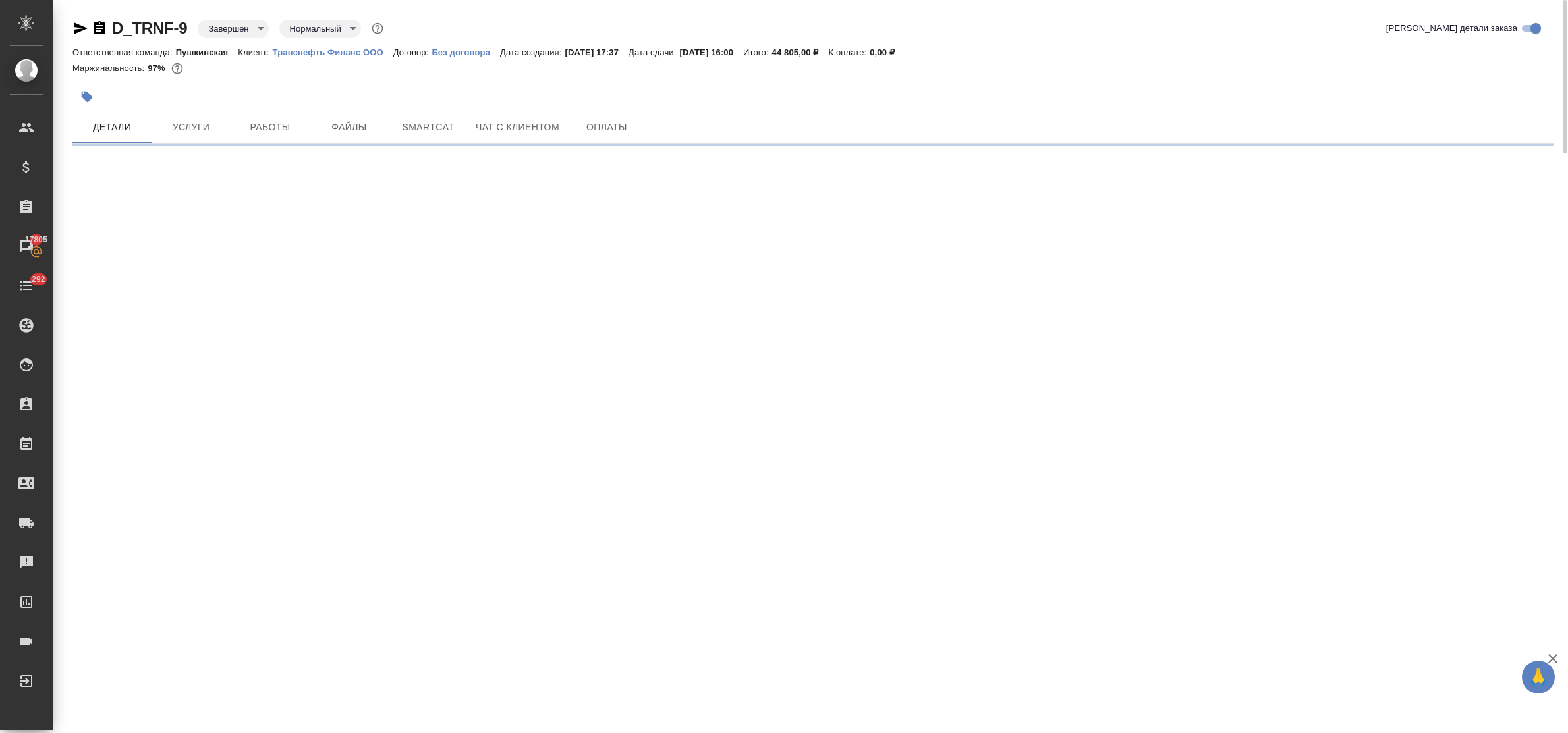
select select "RU"
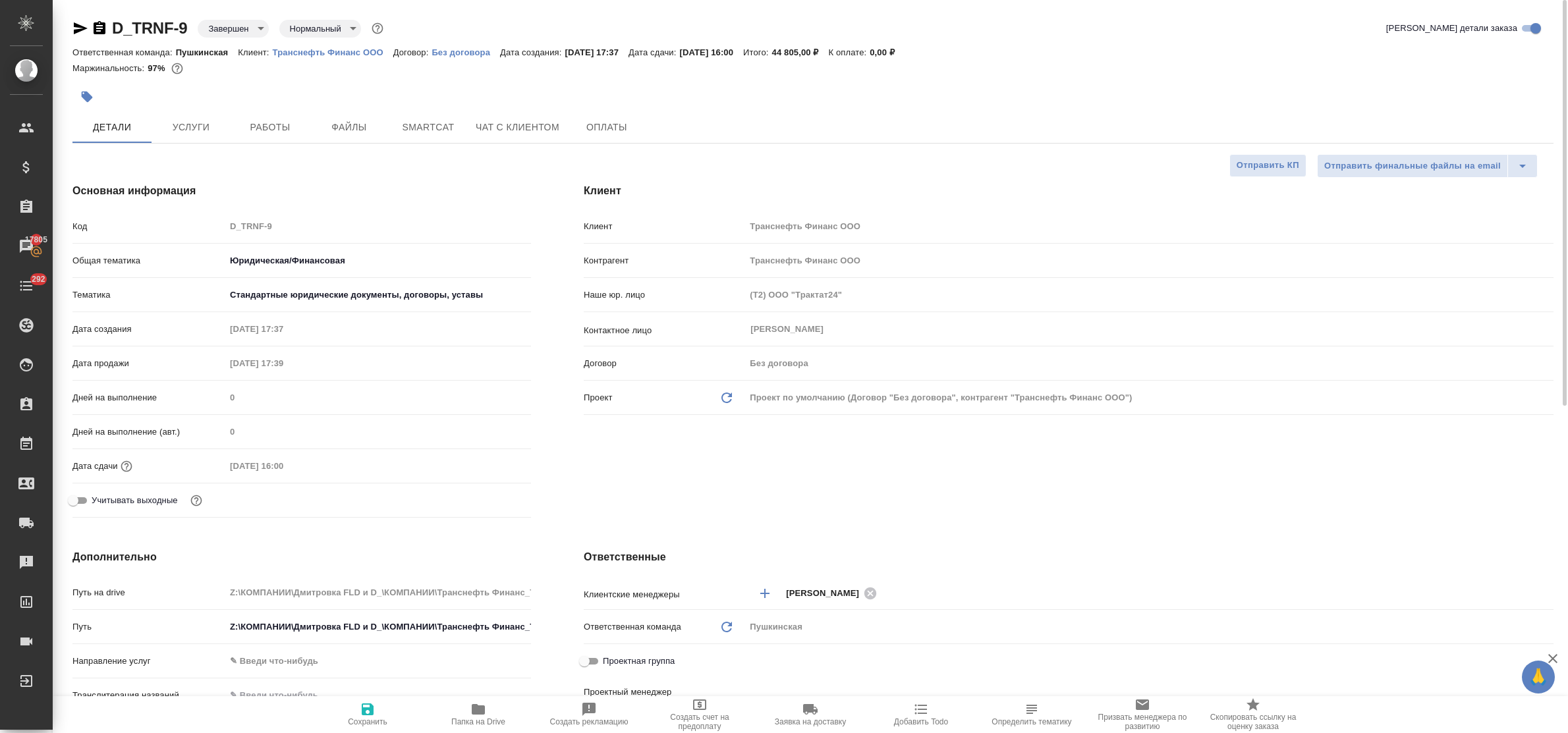
type textarea "x"
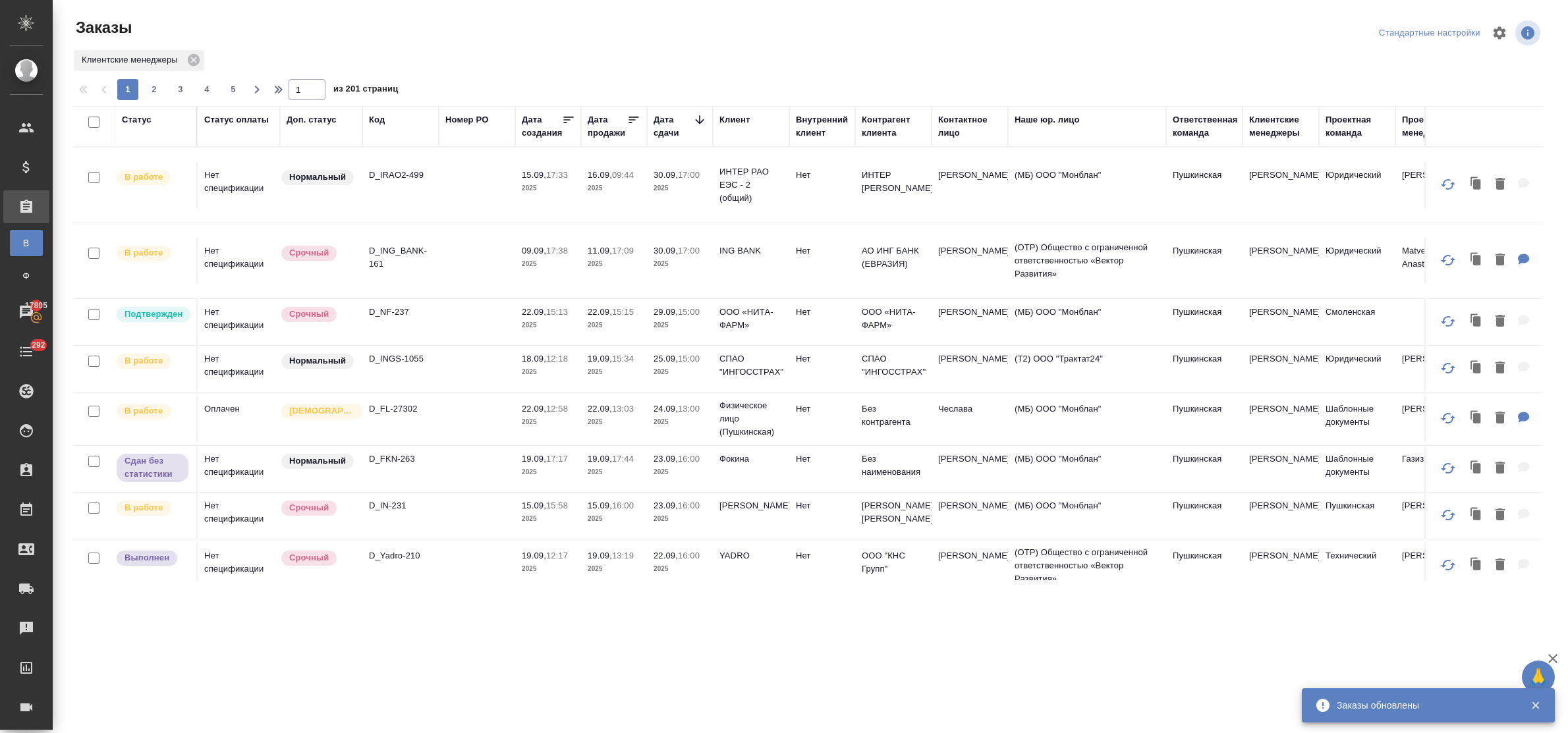
scroll to position [83, 0]
